Goal: Task Accomplishment & Management: Manage account settings

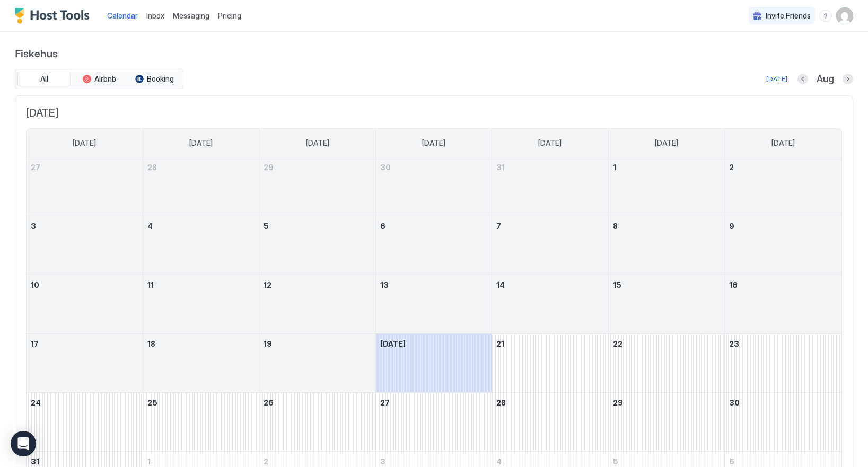
click at [842, 14] on img "User profile" at bounding box center [844, 15] width 17 height 17
click at [751, 64] on div "Settings" at bounding box center [785, 59] width 135 height 19
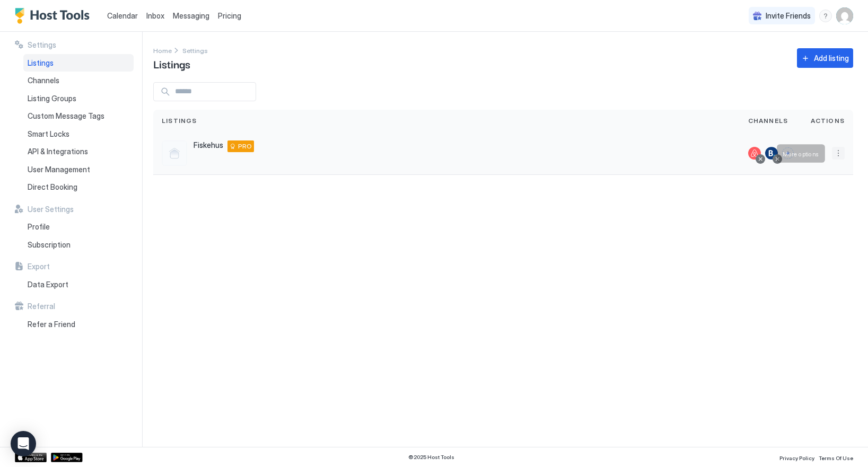
click at [836, 147] on button "More options" at bounding box center [838, 153] width 13 height 13
click at [798, 206] on div "Listing Settings" at bounding box center [811, 202] width 73 height 17
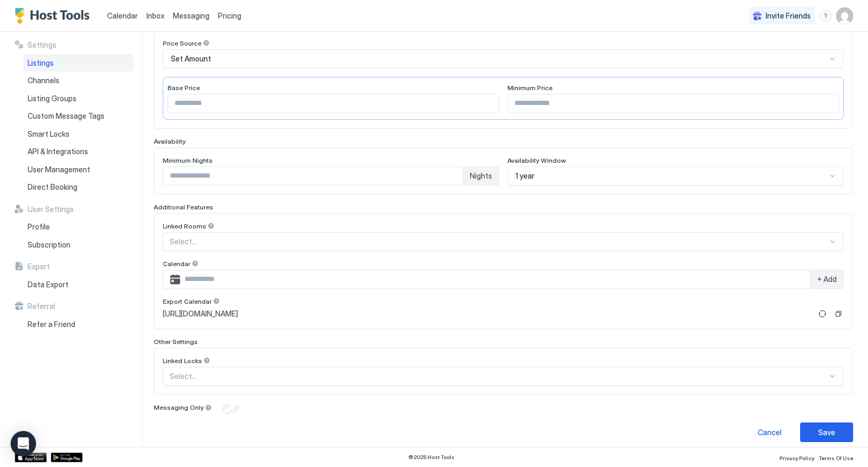
scroll to position [190, 0]
